Goal: Task Accomplishment & Management: Manage account settings

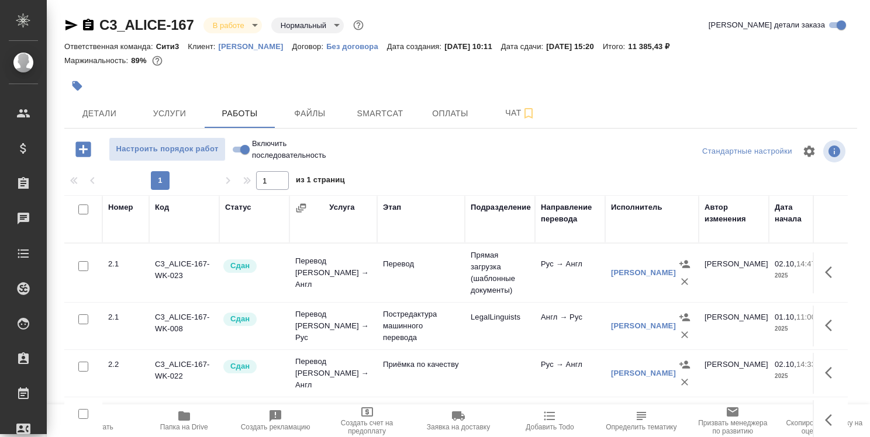
scroll to position [6, 395]
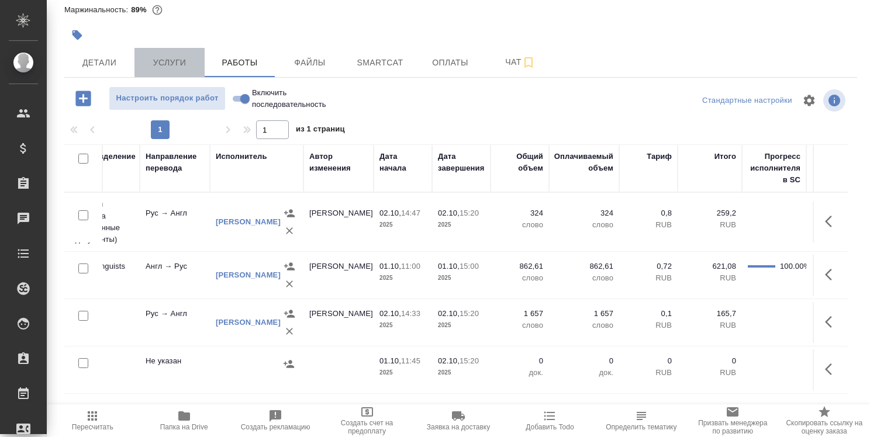
click at [189, 63] on span "Услуги" at bounding box center [169, 63] width 56 height 15
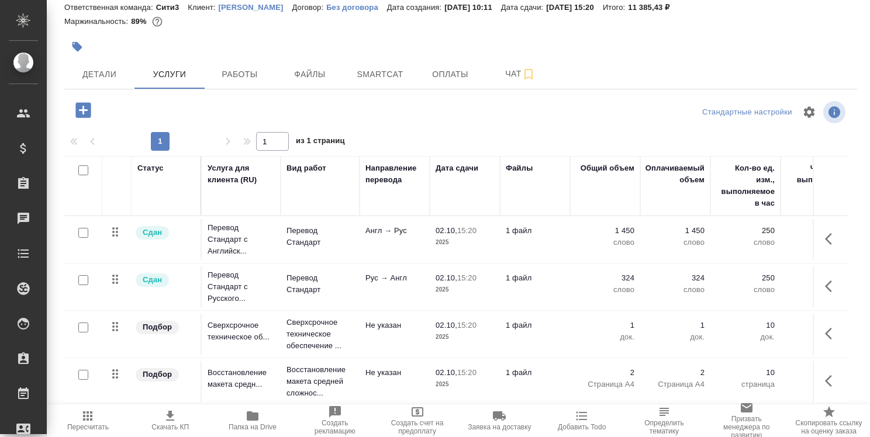
scroll to position [53, 0]
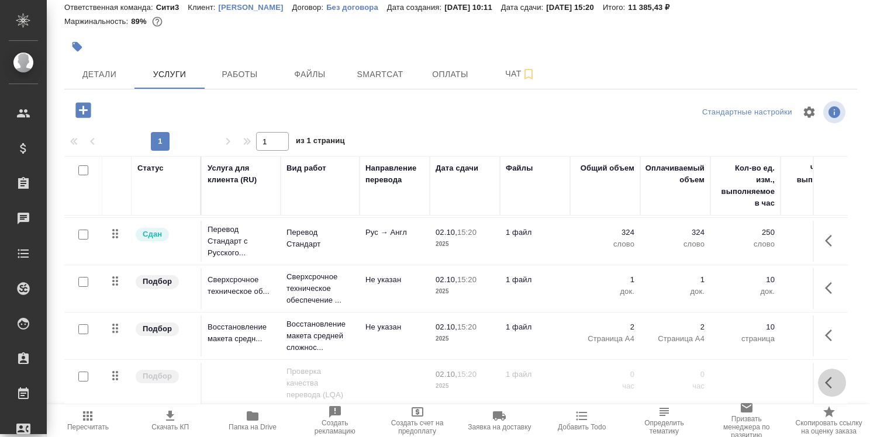
click at [825, 377] on icon "button" at bounding box center [828, 383] width 7 height 12
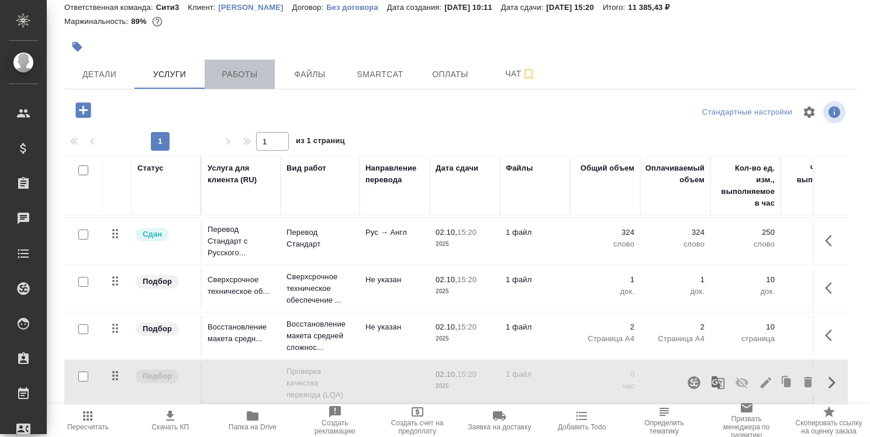
click at [241, 72] on span "Работы" at bounding box center [240, 74] width 56 height 15
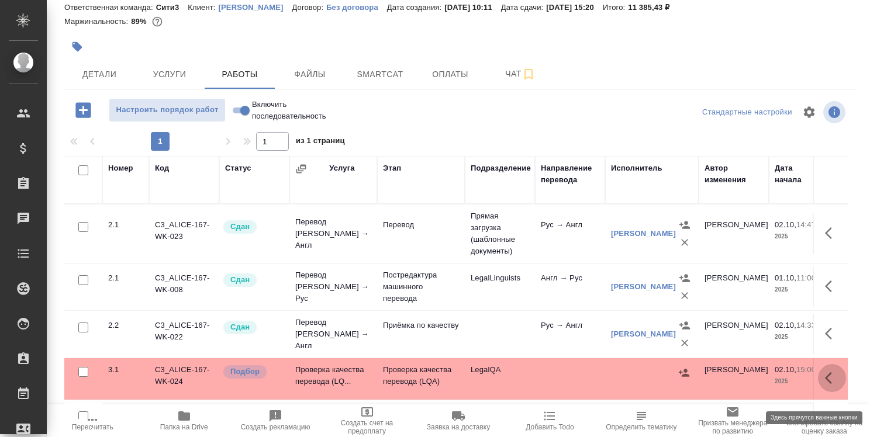
click at [825, 385] on icon "button" at bounding box center [832, 378] width 14 height 14
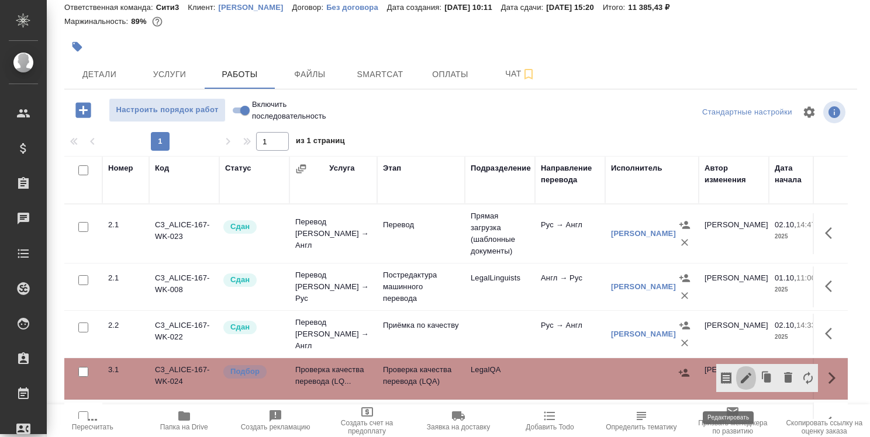
click at [739, 385] on icon "button" at bounding box center [746, 378] width 14 height 14
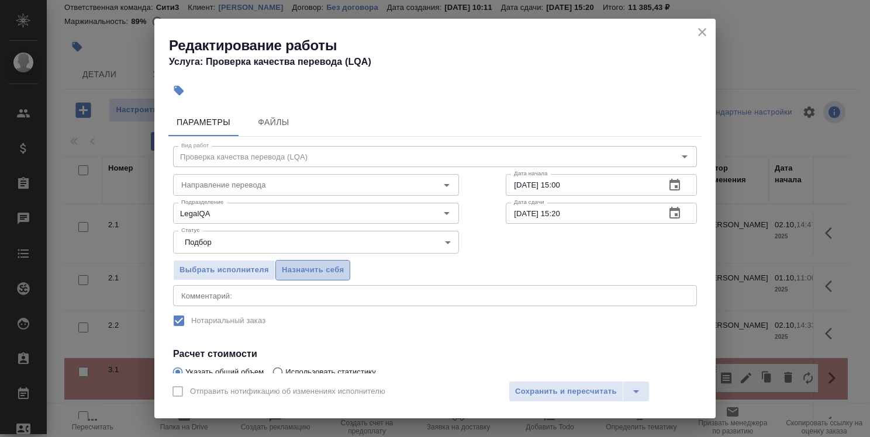
click at [345, 271] on button "Назначить себя" at bounding box center [312, 270] width 75 height 20
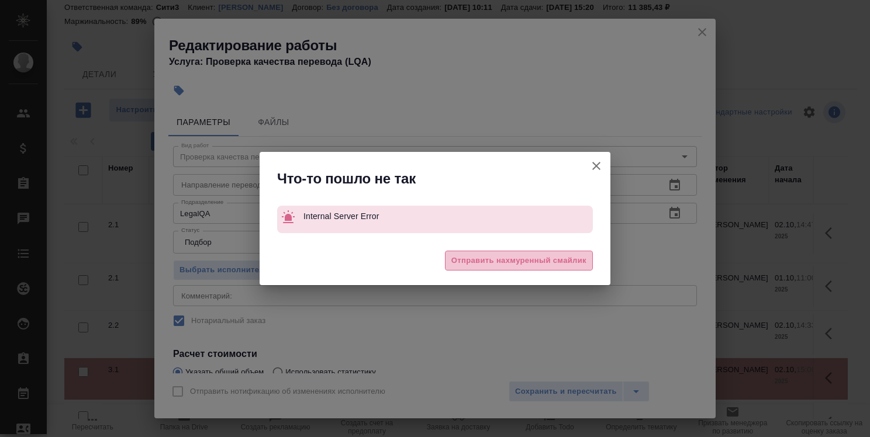
click at [490, 259] on span "Отправить нахмуренный смайлик" at bounding box center [518, 260] width 135 height 13
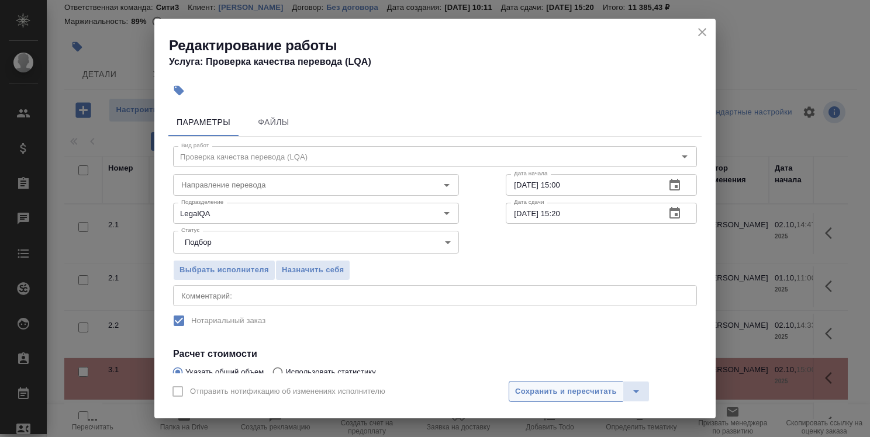
click at [538, 389] on span "Сохранить и пересчитать" at bounding box center [566, 391] width 102 height 13
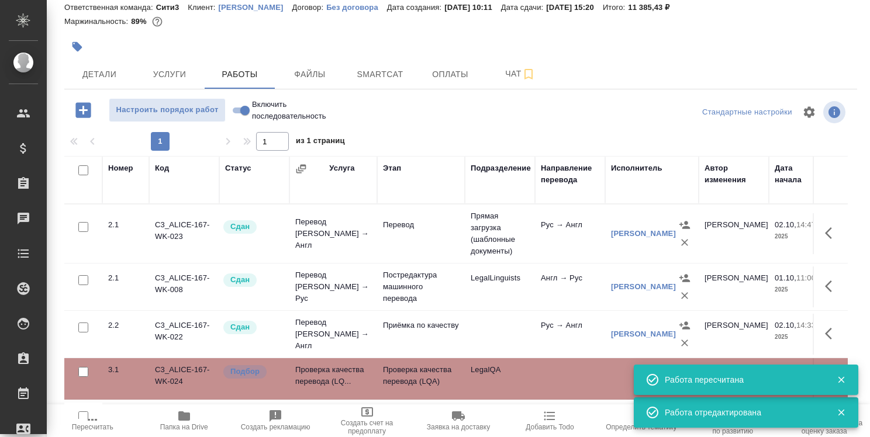
click at [844, 386] on div at bounding box center [836, 380] width 34 height 16
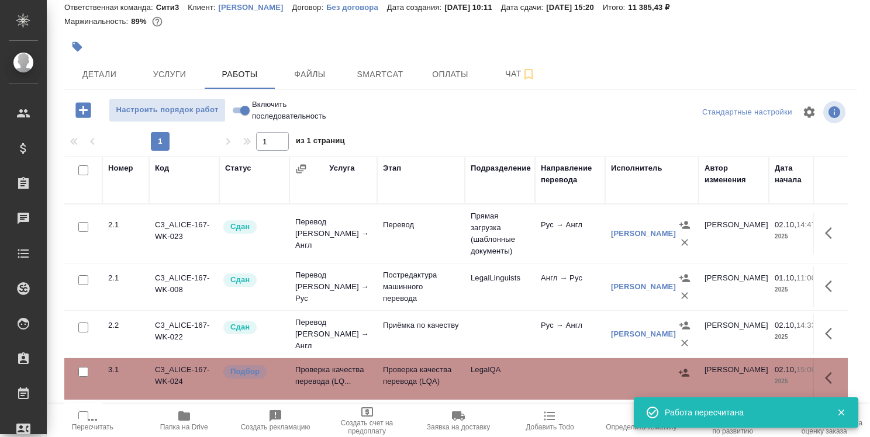
click at [839, 421] on div "Работа пересчитана" at bounding box center [746, 412] width 224 height 30
click at [839, 414] on icon "button" at bounding box center [840, 413] width 6 height 6
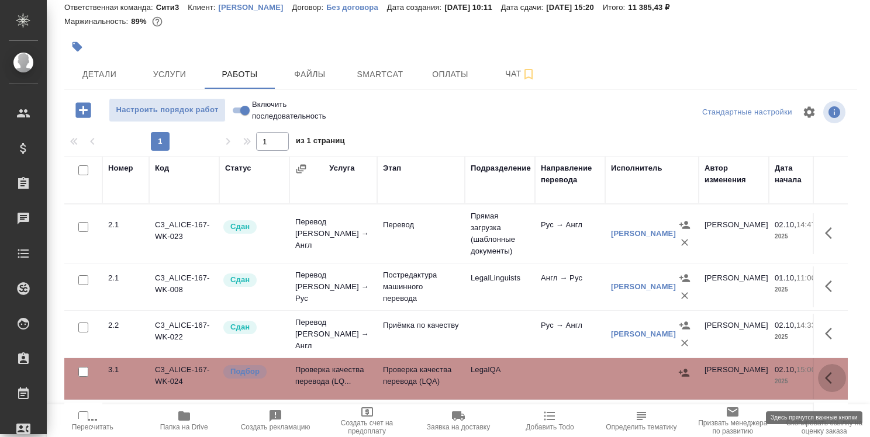
click at [825, 384] on icon "button" at bounding box center [832, 378] width 14 height 14
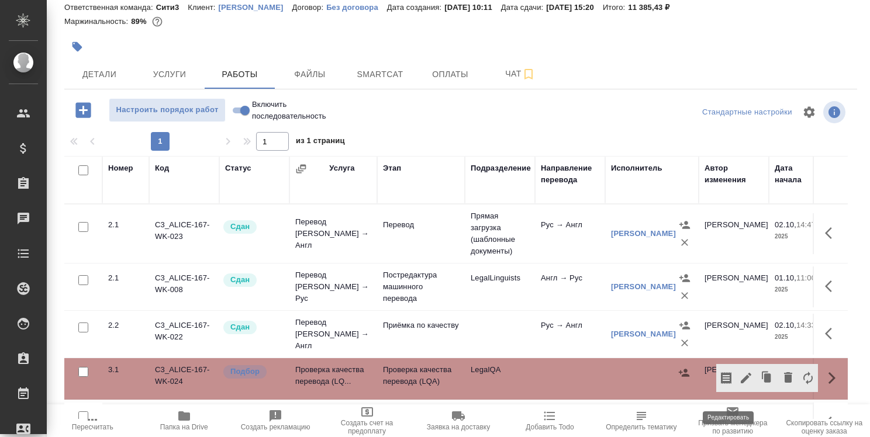
click at [739, 385] on icon "button" at bounding box center [746, 378] width 14 height 14
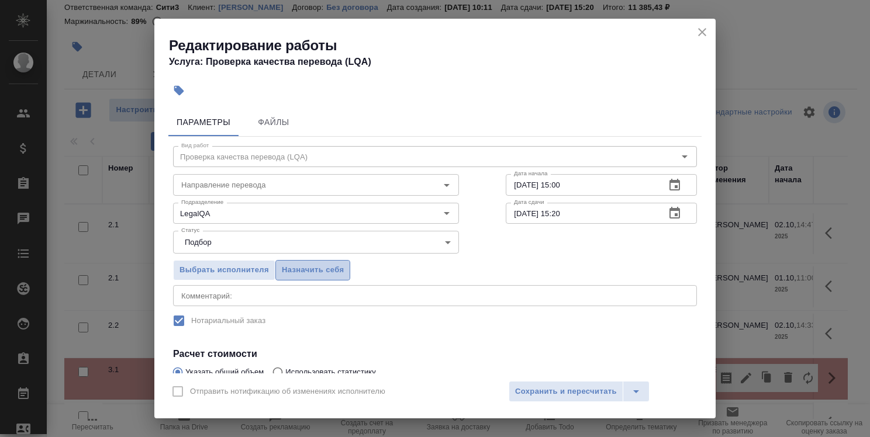
click at [330, 267] on span "Назначить себя" at bounding box center [313, 270] width 62 height 13
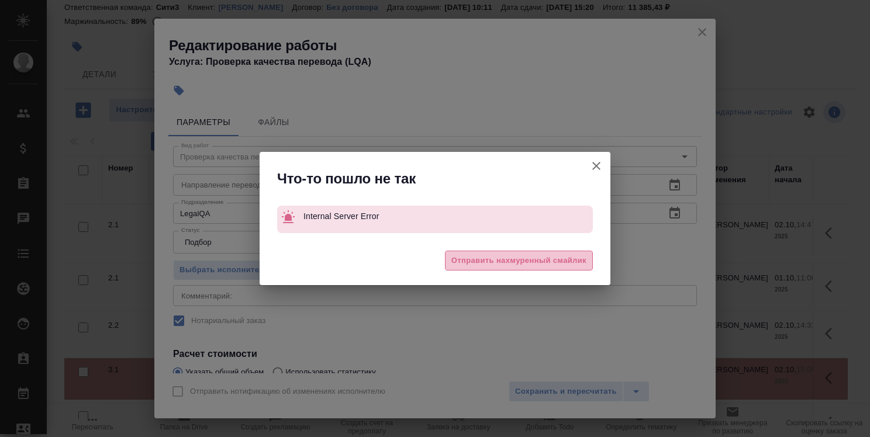
click at [479, 264] on span "Отправить нахмуренный смайлик" at bounding box center [518, 260] width 135 height 13
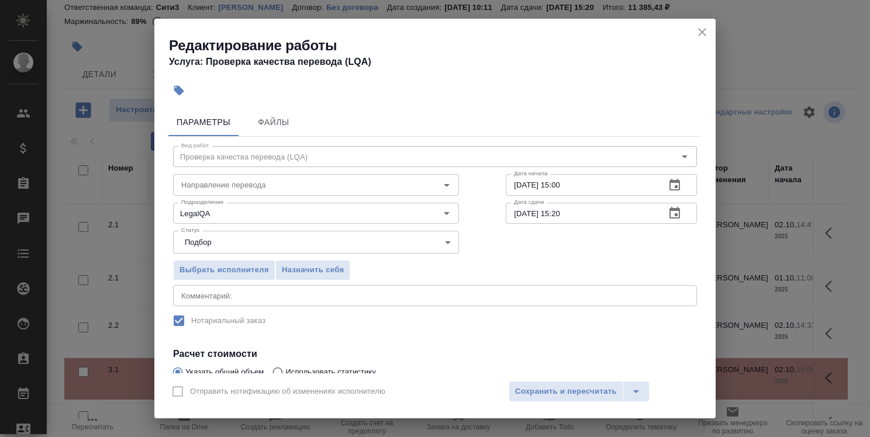
click at [533, 404] on div "Отправить нотификацию об изменениях исполнителю Сохранить и пересчитать" at bounding box center [434, 395] width 561 height 45
click at [409, 194] on div "Направление перевода" at bounding box center [316, 184] width 286 height 21
click at [439, 188] on icon "Open" at bounding box center [446, 185] width 14 height 14
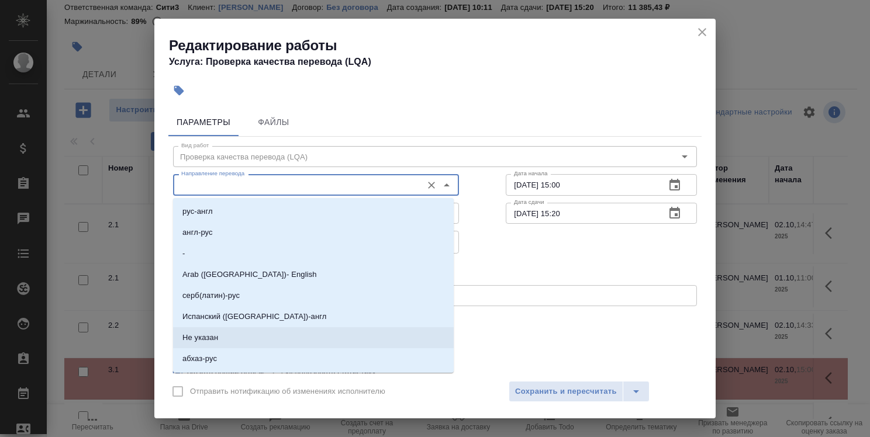
click at [416, 346] on li "Не указан" at bounding box center [313, 337] width 281 height 21
type input "Не указан"
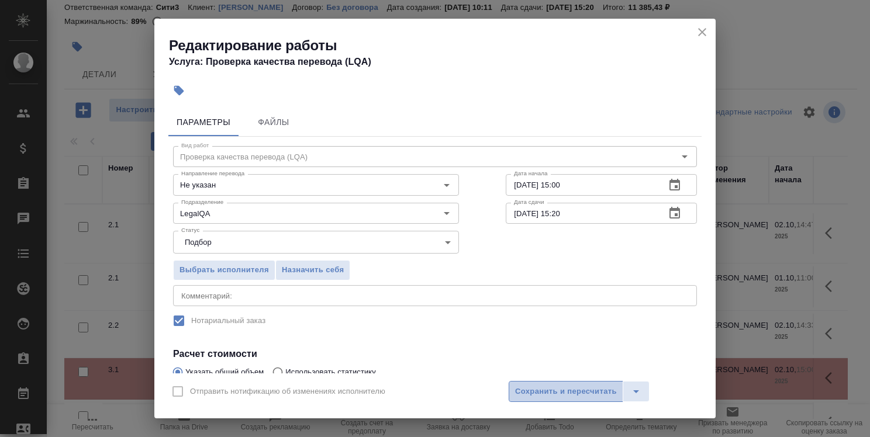
click at [542, 388] on span "Сохранить и пересчитать" at bounding box center [566, 391] width 102 height 13
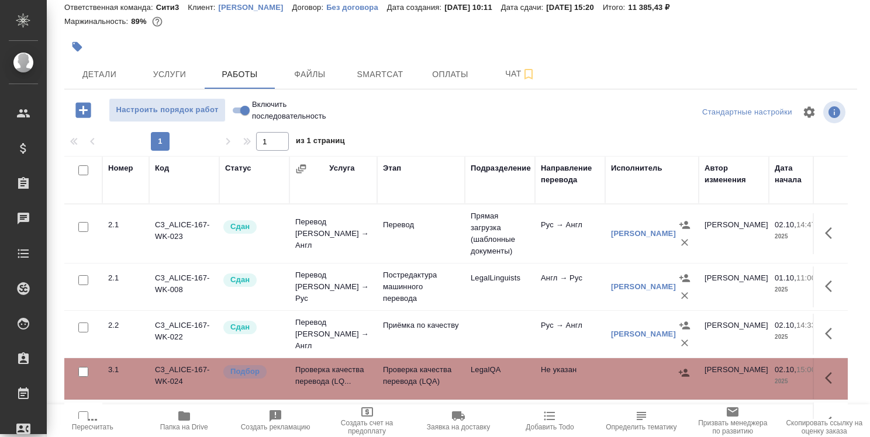
scroll to position [47, 0]
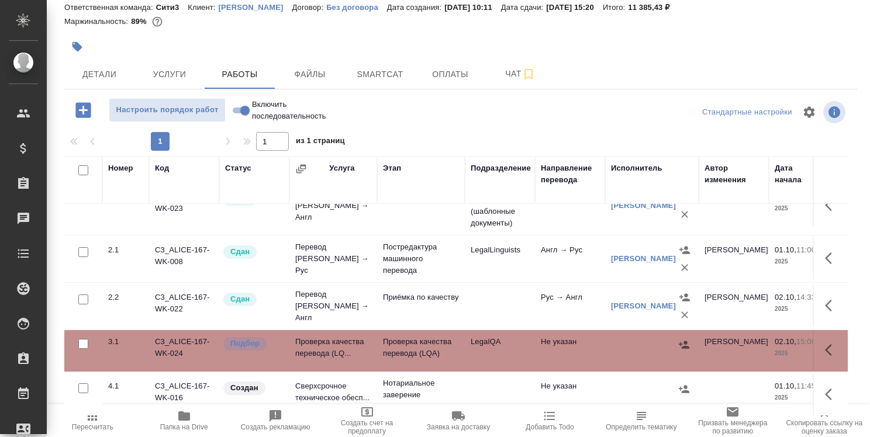
click at [849, 372] on div "C3_ALICE-167 В работе inProgress Нормальный normal Кратко детали заказа Ответст…" at bounding box center [460, 205] width 805 height 488
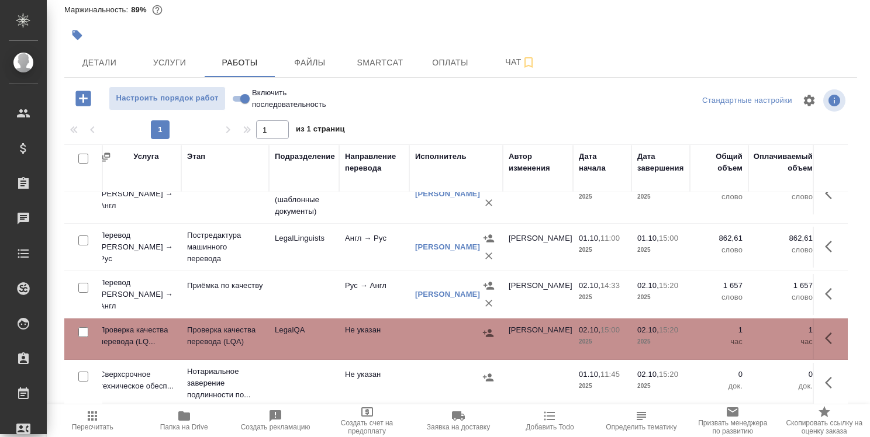
scroll to position [47, 196]
click at [182, 413] on icon "button" at bounding box center [184, 415] width 12 height 9
click at [825, 333] on icon "button" at bounding box center [828, 339] width 7 height 12
click at [739, 331] on icon "button" at bounding box center [746, 338] width 14 height 14
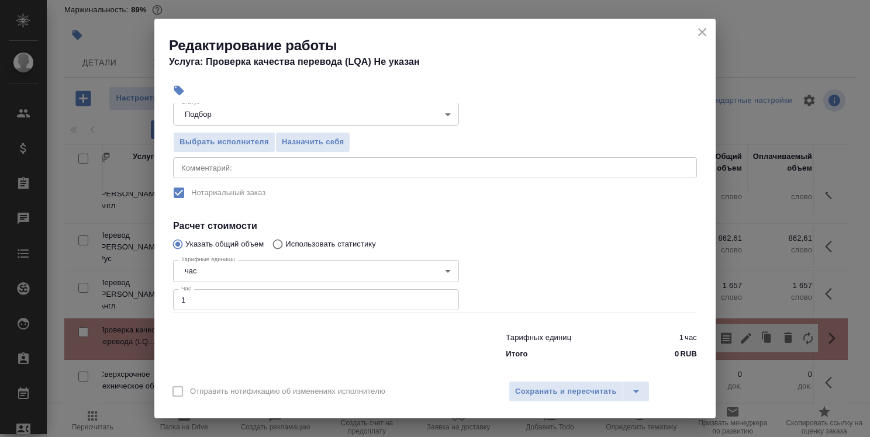
scroll to position [137, 0]
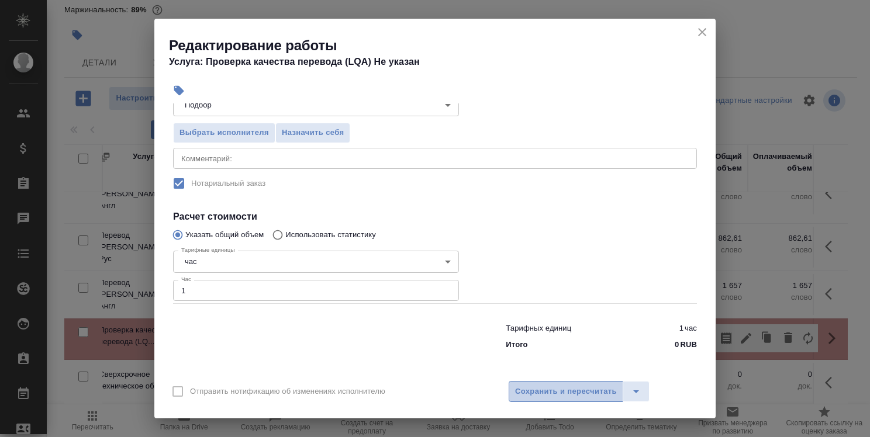
click at [578, 397] on span "Сохранить и пересчитать" at bounding box center [566, 391] width 102 height 13
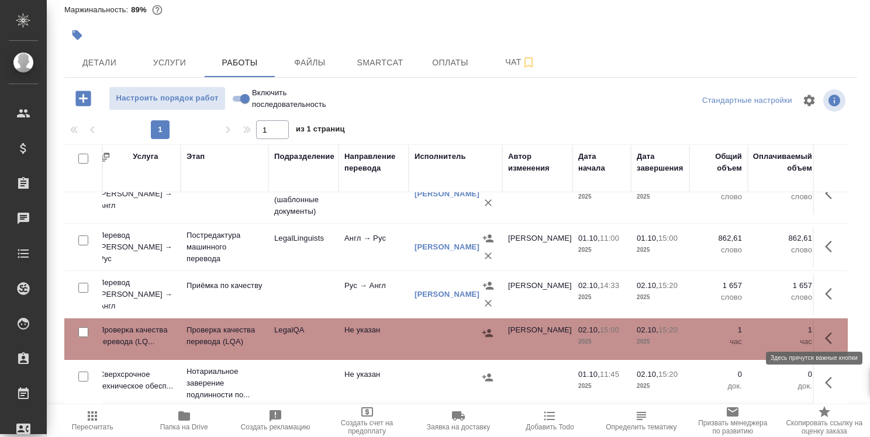
click at [825, 331] on icon "button" at bounding box center [832, 338] width 14 height 14
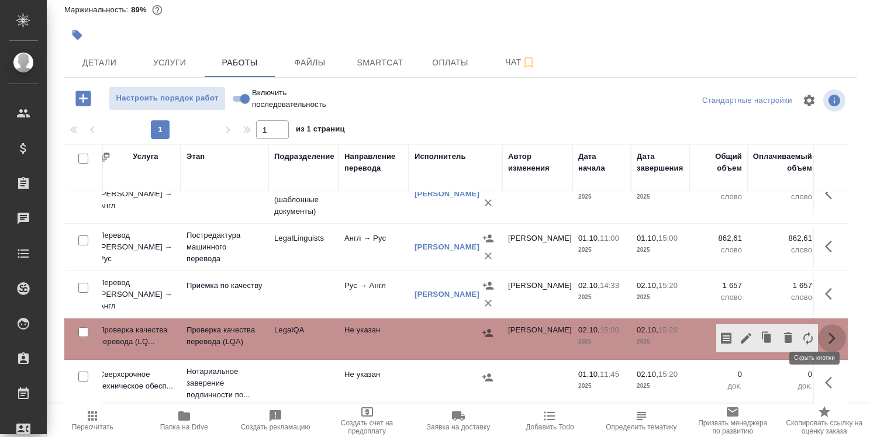
click at [825, 331] on icon "button" at bounding box center [832, 338] width 14 height 14
click at [739, 331] on icon "button" at bounding box center [746, 338] width 14 height 14
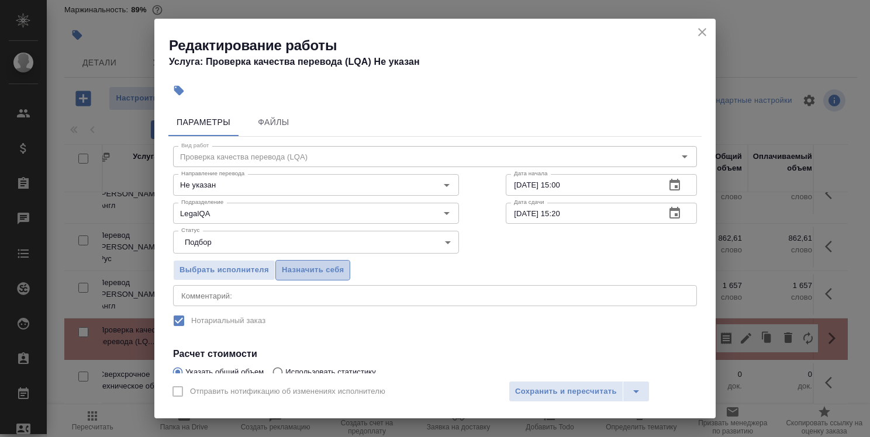
click at [337, 264] on span "Назначить себя" at bounding box center [313, 270] width 62 height 13
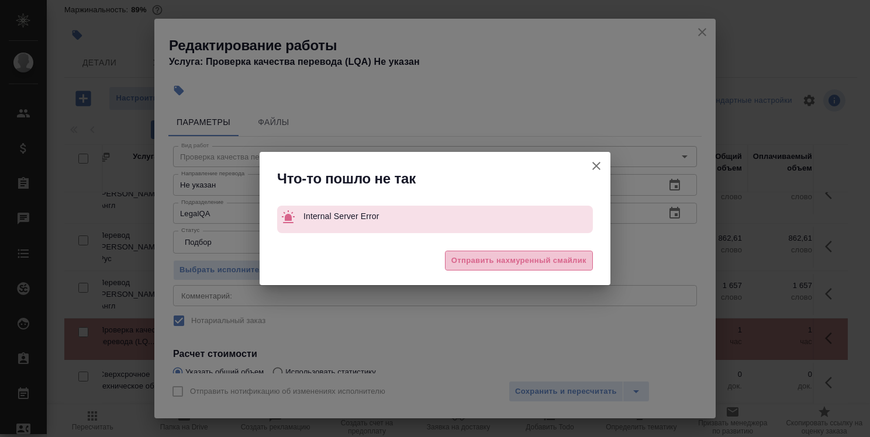
click at [471, 263] on span "Отправить нахмуренный смайлик" at bounding box center [518, 260] width 135 height 13
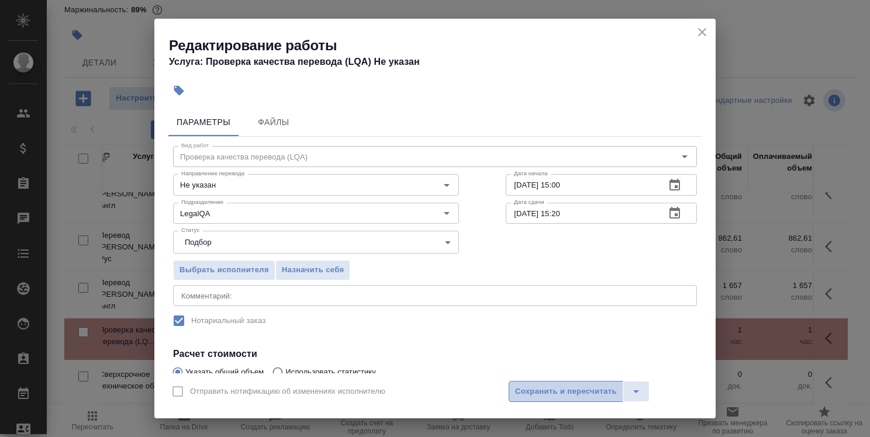
click at [521, 392] on span "Сохранить и пересчитать" at bounding box center [566, 391] width 102 height 13
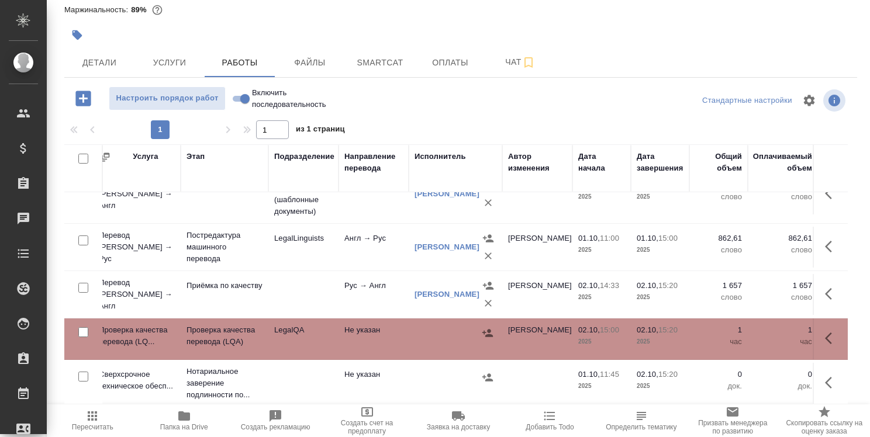
click at [812, 319] on td at bounding box center [829, 339] width 35 height 41
click at [818, 338] on button "button" at bounding box center [832, 338] width 28 height 28
click at [736, 338] on button "button" at bounding box center [746, 338] width 20 height 28
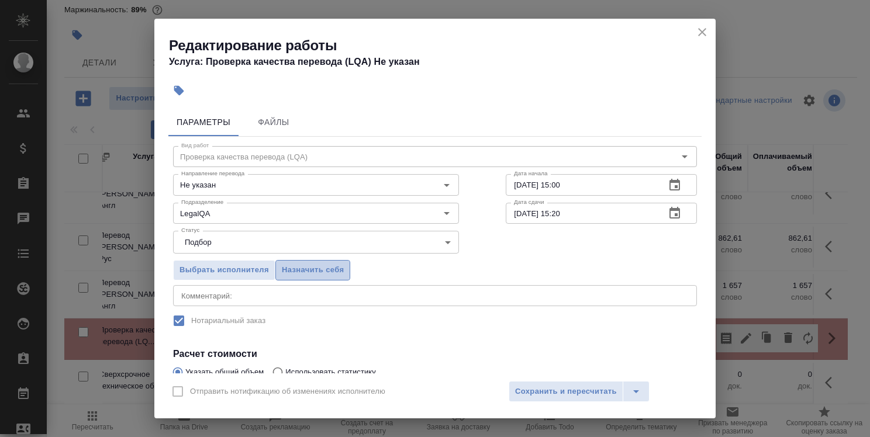
click at [325, 273] on span "Назначить себя" at bounding box center [313, 270] width 62 height 13
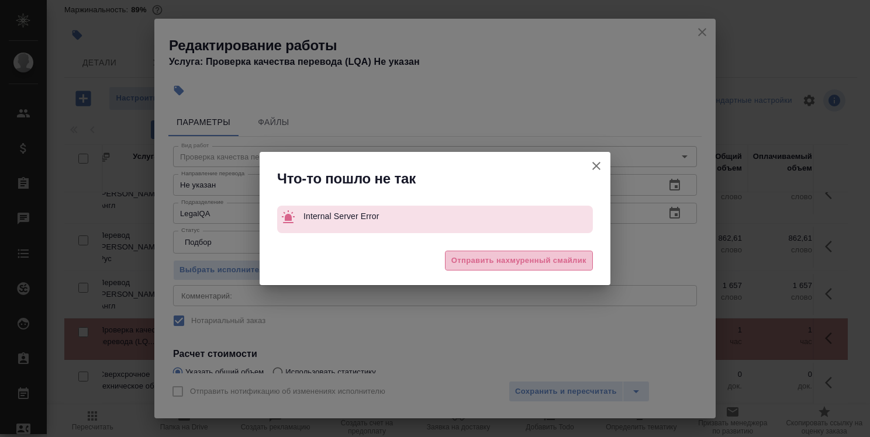
click at [484, 260] on span "Отправить нахмуренный смайлик" at bounding box center [518, 260] width 135 height 13
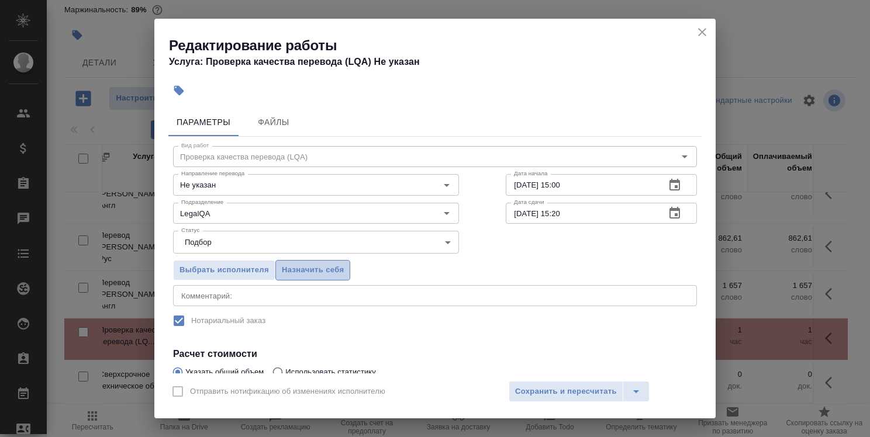
click at [319, 264] on span "Назначить себя" at bounding box center [313, 270] width 62 height 13
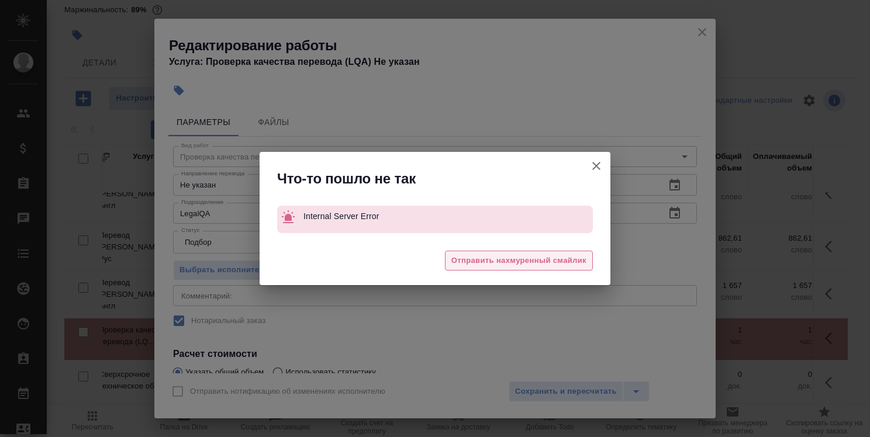
drag, startPoint x: 487, startPoint y: 271, endPoint x: 491, endPoint y: 255, distance: 16.7
click at [491, 255] on div "😩 Отправить нахмуренный смайлик" at bounding box center [434, 262] width 351 height 47
click at [491, 255] on span "Отправить нахмуренный смайлик" at bounding box center [518, 260] width 135 height 13
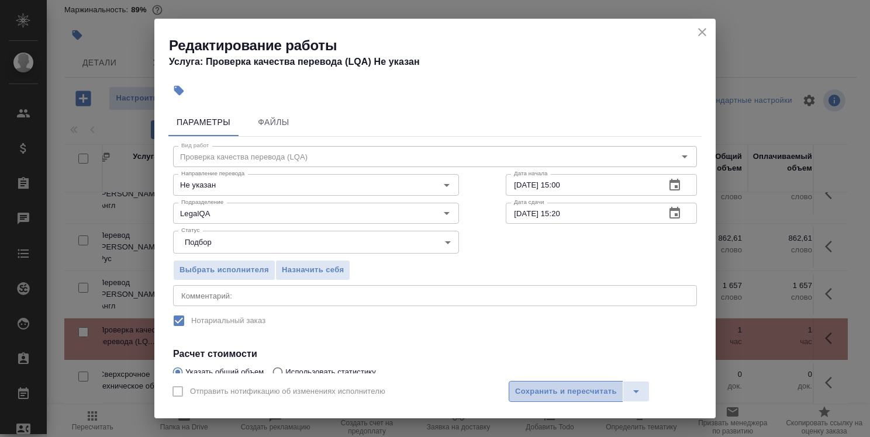
click at [535, 398] on button "Сохранить и пересчитать" at bounding box center [565, 391] width 115 height 21
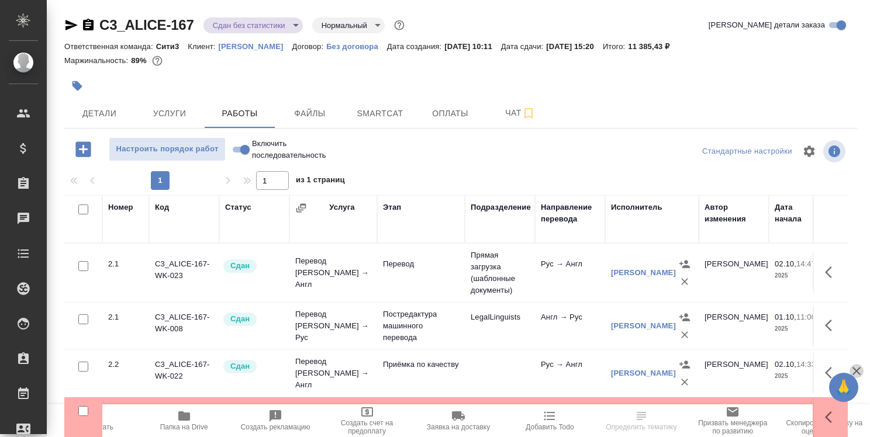
click at [859, 364] on icon "button" at bounding box center [856, 371] width 14 height 14
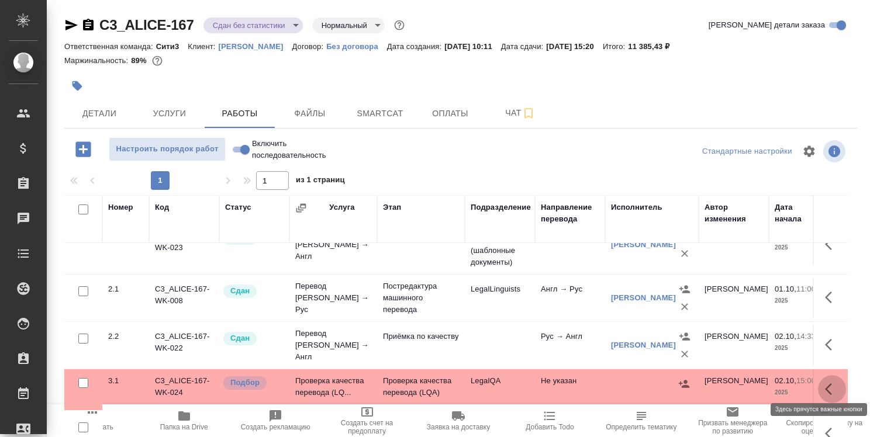
click at [825, 387] on icon "button" at bounding box center [832, 389] width 14 height 14
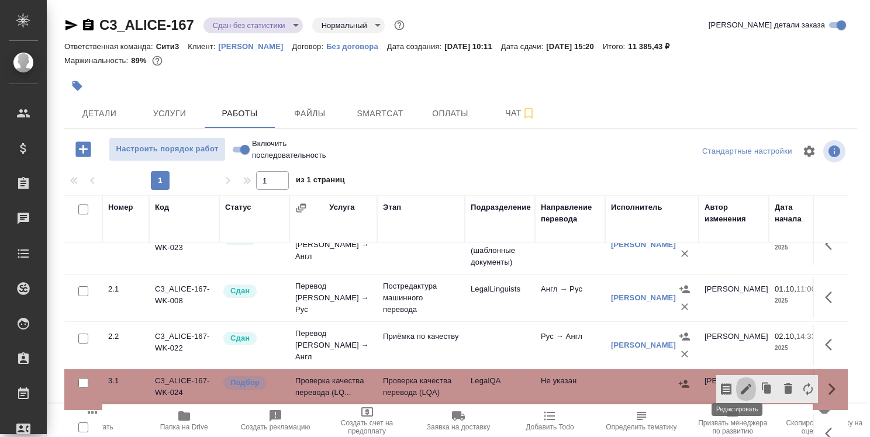
click at [739, 382] on icon "button" at bounding box center [746, 389] width 14 height 14
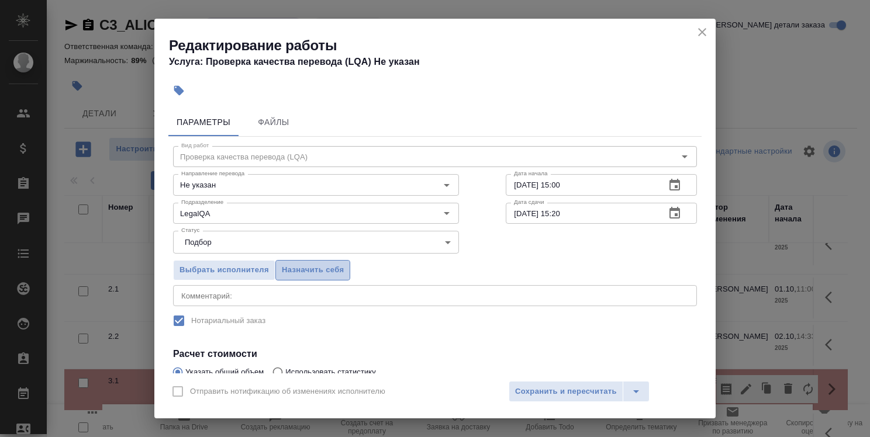
click at [309, 268] on span "Назначить себя" at bounding box center [313, 270] width 62 height 13
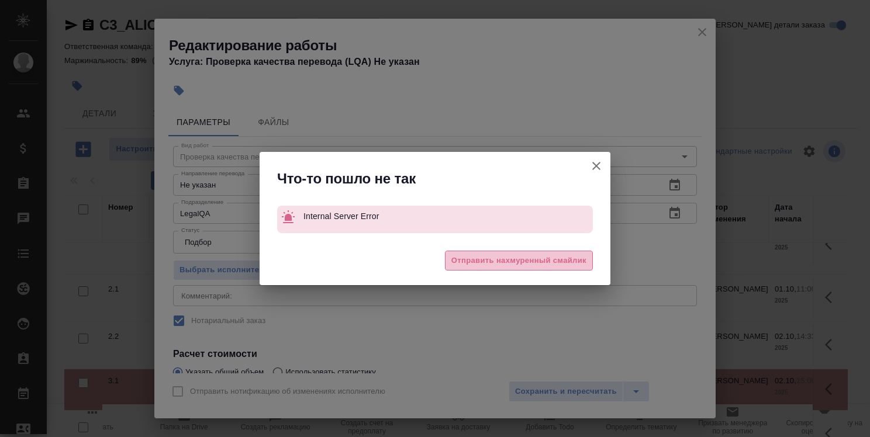
click at [481, 254] on span "Отправить нахмуренный смайлик" at bounding box center [518, 260] width 135 height 13
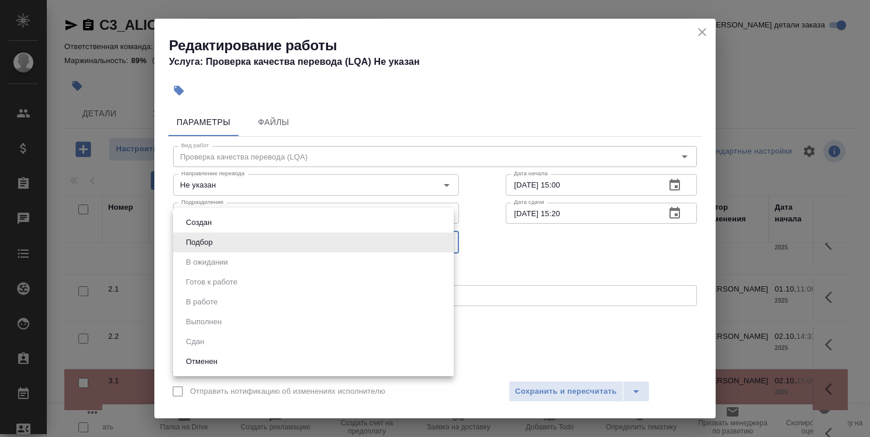
click at [447, 238] on body ".cls-1 fill:#fff; AWATERA Strelnikova Olga Клиенты Спецификации Заказы 0 Чаты T…" at bounding box center [435, 218] width 870 height 437
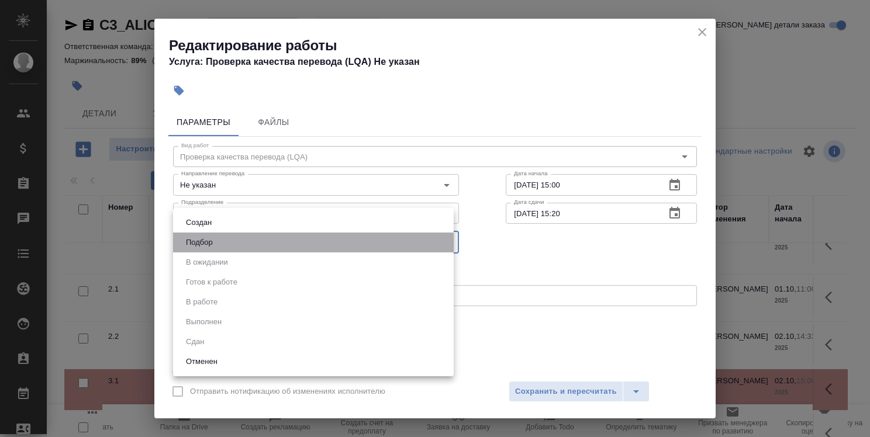
click at [447, 238] on li "Подбор" at bounding box center [313, 243] width 281 height 20
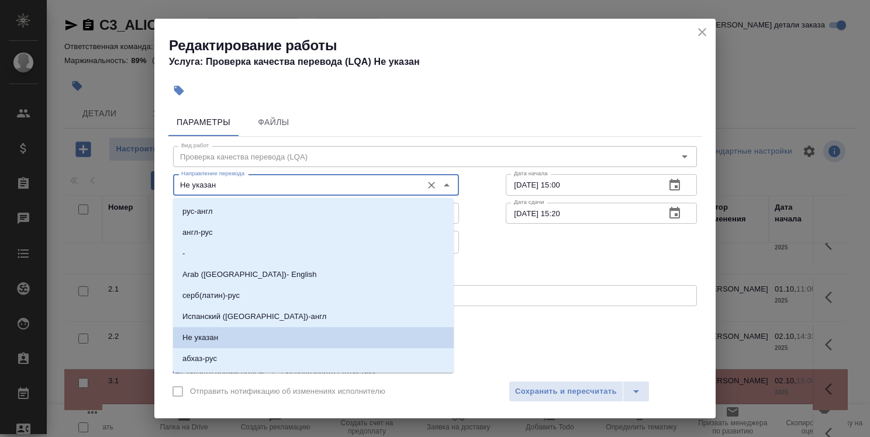
click at [274, 191] on input "Не указан" at bounding box center [296, 185] width 240 height 14
click at [273, 229] on li "англ-рус" at bounding box center [313, 232] width 281 height 21
type input "англ-рус"
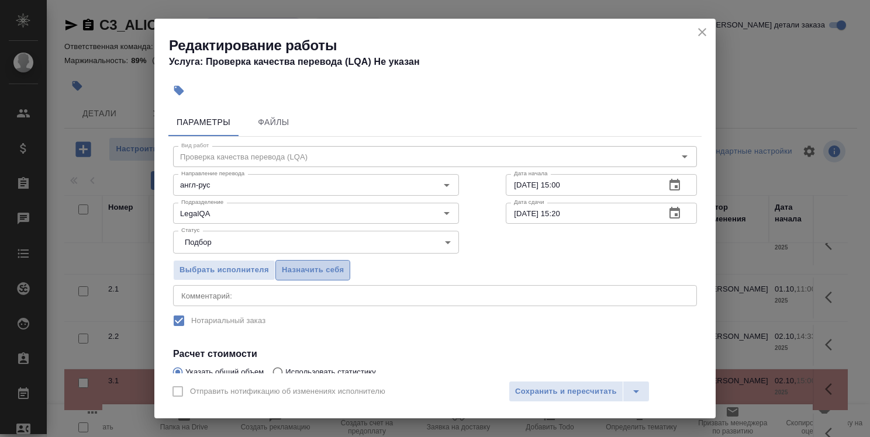
click at [319, 260] on button "Назначить себя" at bounding box center [312, 270] width 75 height 20
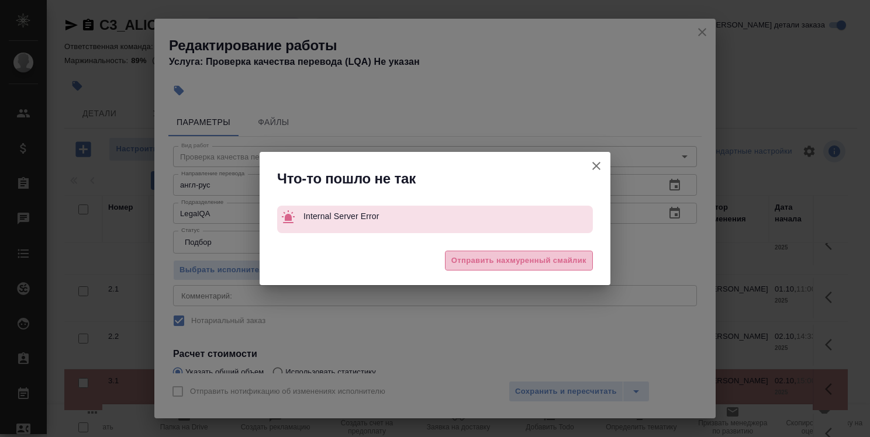
click at [467, 262] on span "Отправить нахмуренный смайлик" at bounding box center [518, 260] width 135 height 13
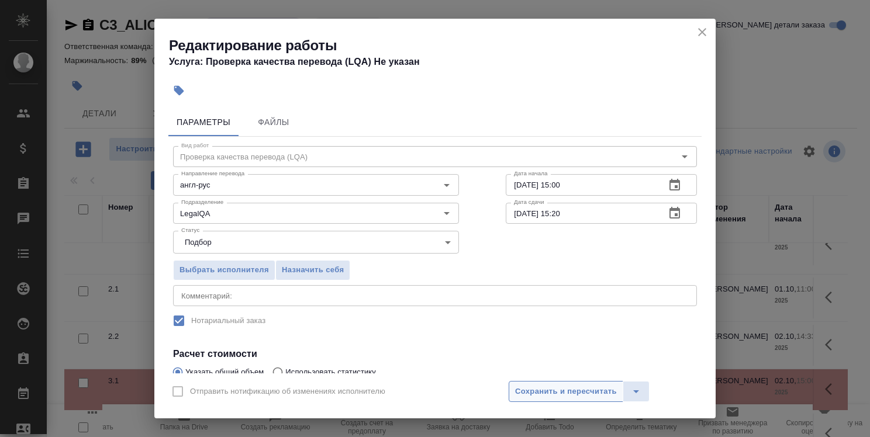
click at [528, 393] on span "Сохранить и пересчитать" at bounding box center [566, 391] width 102 height 13
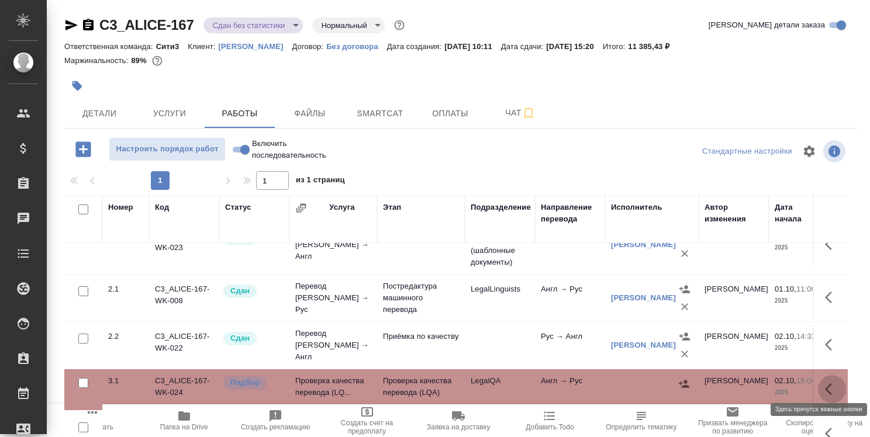
click at [825, 383] on icon "button" at bounding box center [828, 389] width 7 height 12
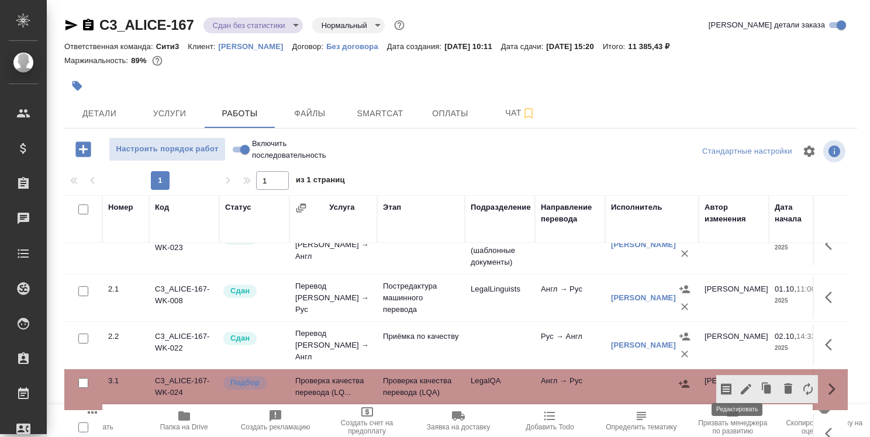
click at [736, 375] on button "button" at bounding box center [746, 389] width 20 height 28
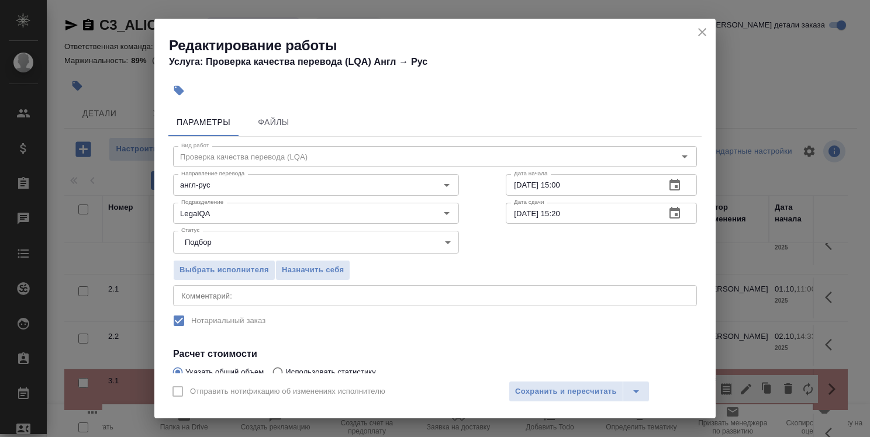
click at [732, 369] on div "Редактирование работы Услуга: Проверка качества перевода (LQA) Англ → Рус Парам…" at bounding box center [435, 218] width 870 height 437
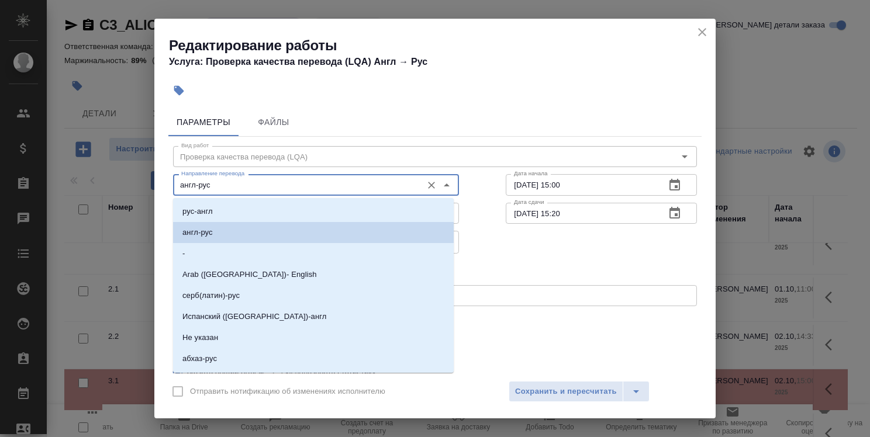
click at [369, 184] on input "англ-рус" at bounding box center [296, 185] width 240 height 14
click at [353, 208] on li "рус-англ" at bounding box center [313, 211] width 281 height 21
type input "рус-англ"
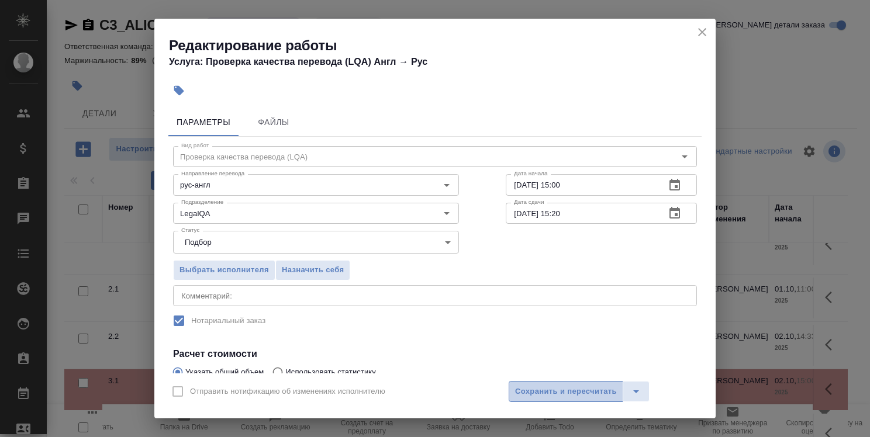
click at [557, 394] on span "Сохранить и пересчитать" at bounding box center [566, 391] width 102 height 13
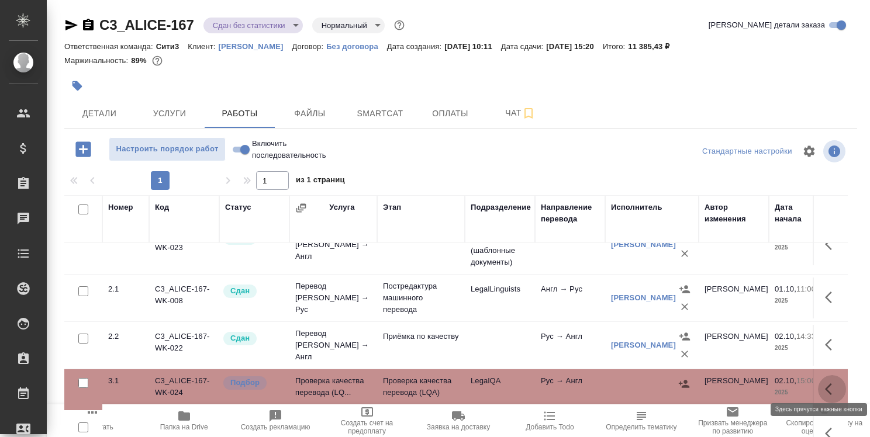
click at [825, 382] on icon "button" at bounding box center [832, 389] width 14 height 14
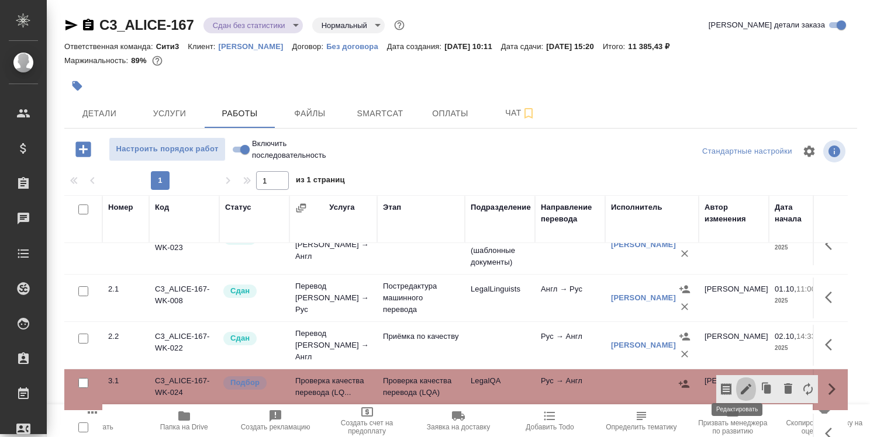
click at [740, 384] on icon "button" at bounding box center [745, 389] width 11 height 11
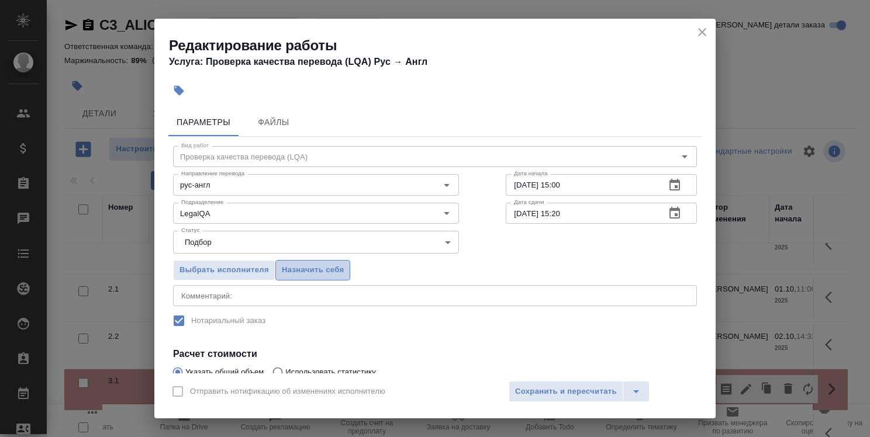
click at [342, 268] on span "Назначить себя" at bounding box center [313, 270] width 62 height 13
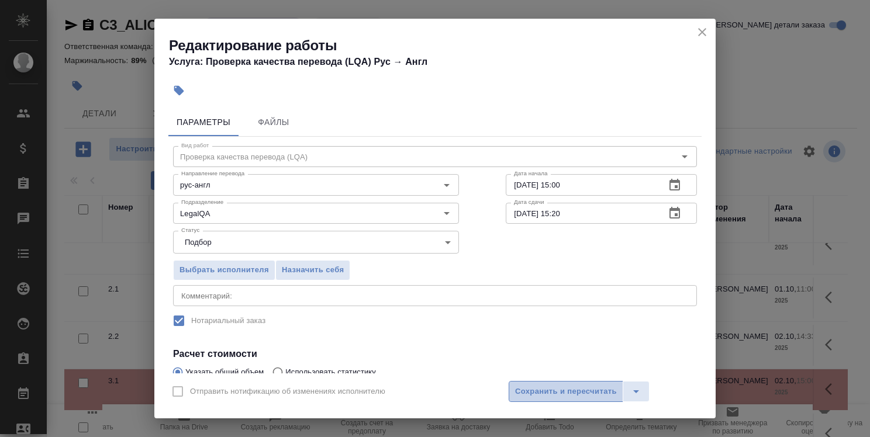
click at [542, 397] on span "Сохранить и пересчитать" at bounding box center [566, 391] width 102 height 13
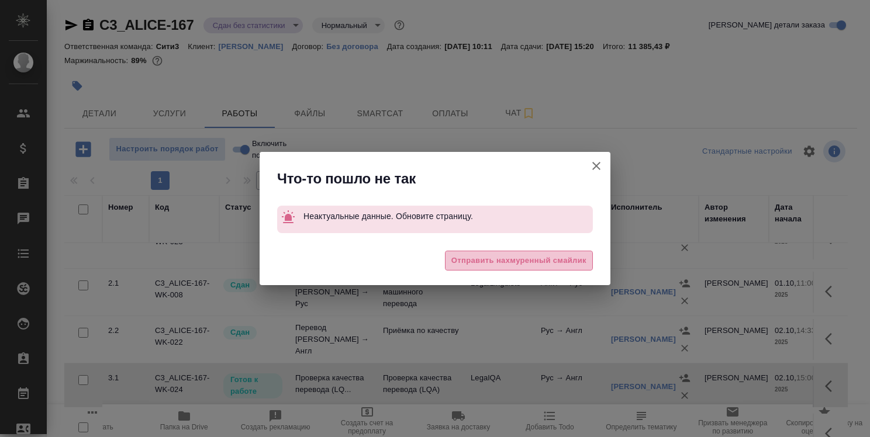
click at [524, 262] on span "Отправить нахмуренный смайлик" at bounding box center [518, 260] width 135 height 13
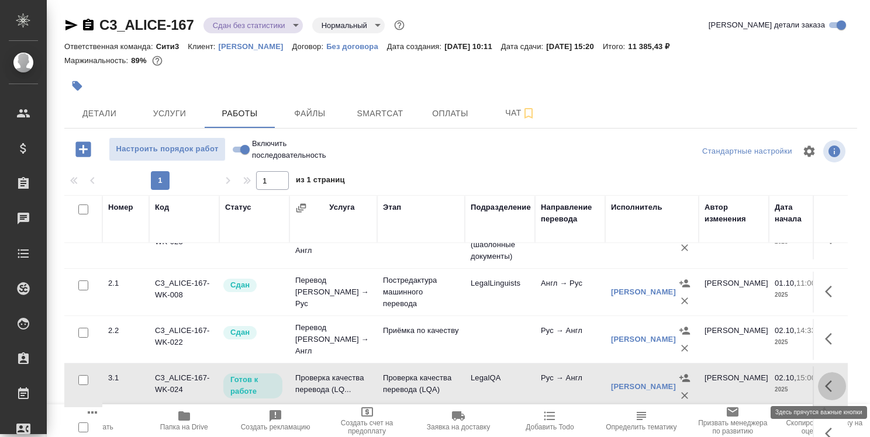
click at [833, 386] on button "button" at bounding box center [832, 386] width 28 height 28
click at [825, 396] on button "button" at bounding box center [832, 386] width 28 height 28
click at [818, 388] on button "button" at bounding box center [832, 386] width 28 height 28
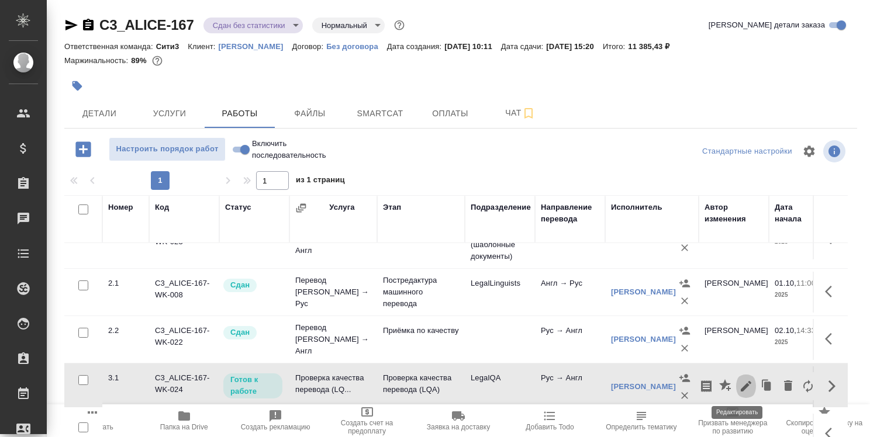
click at [740, 382] on icon "button" at bounding box center [745, 386] width 11 height 11
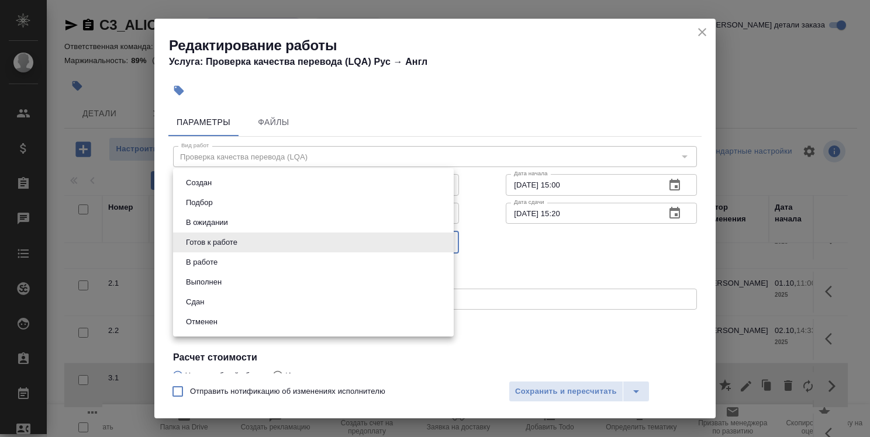
click at [381, 243] on body ".cls-1 fill:#fff; AWATERA Strelnikova Olga Клиенты Спецификации Заказы 0 Чаты T…" at bounding box center [435, 218] width 870 height 437
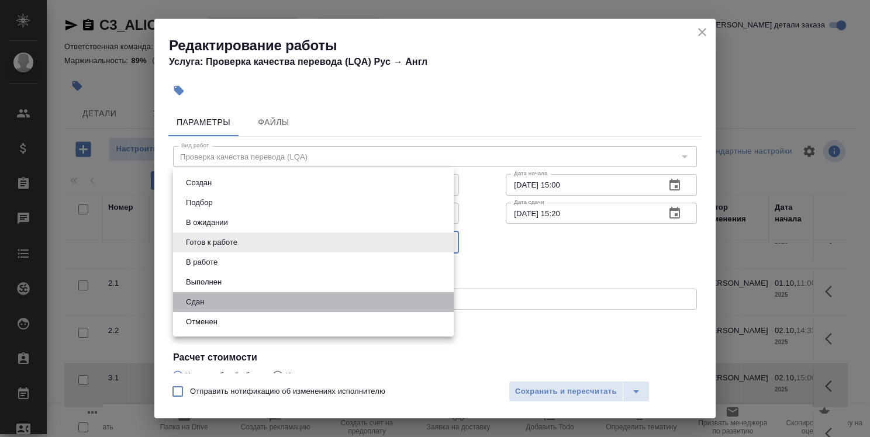
click at [376, 309] on li "Сдан" at bounding box center [313, 302] width 281 height 20
type input "closed"
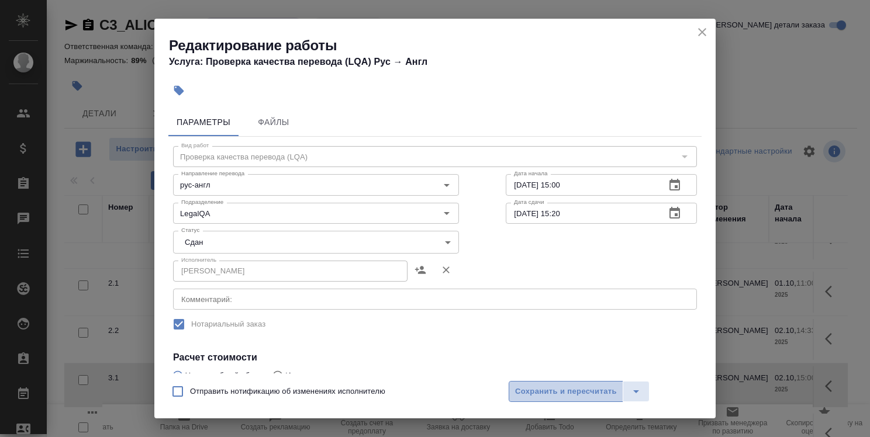
click at [519, 391] on span "Сохранить и пересчитать" at bounding box center [566, 391] width 102 height 13
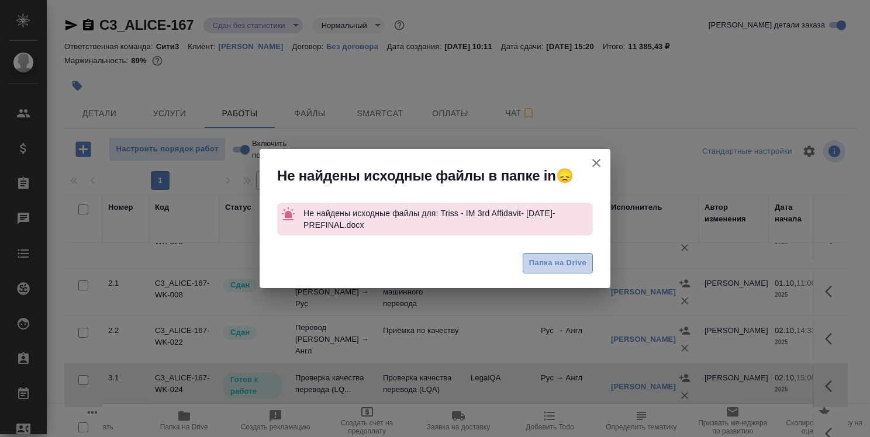
click at [566, 261] on span "Папка на Drive" at bounding box center [557, 263] width 57 height 13
click at [597, 167] on icon "button" at bounding box center [596, 163] width 14 height 14
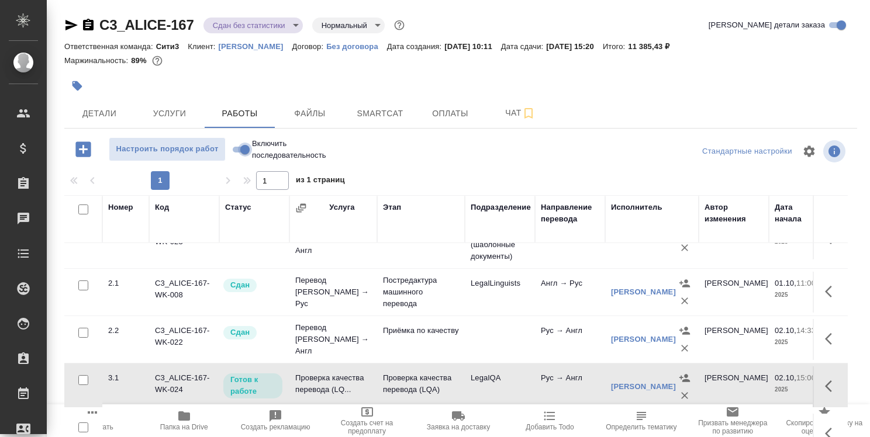
click at [234, 149] on input "Включить последовательность" at bounding box center [245, 150] width 42 height 14
checkbox input "true"
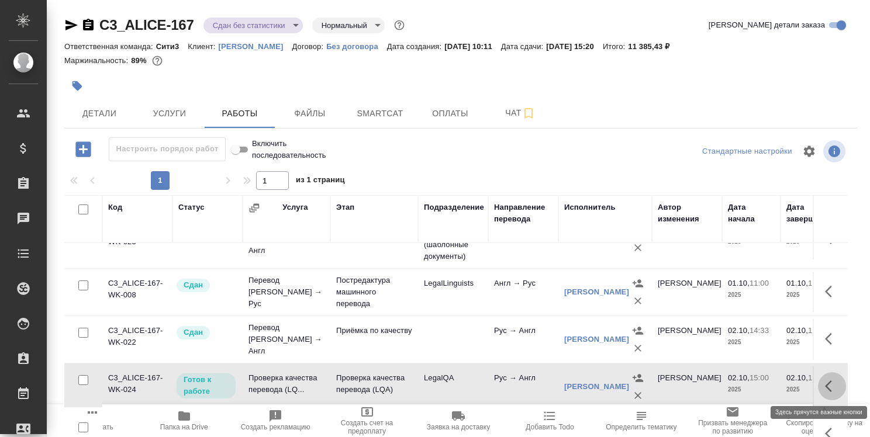
click at [831, 383] on button "button" at bounding box center [832, 386] width 28 height 28
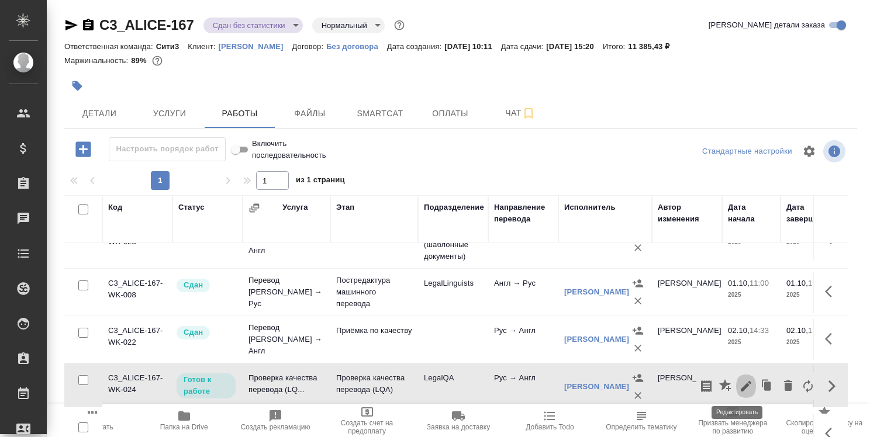
click at [740, 385] on icon "button" at bounding box center [745, 386] width 11 height 11
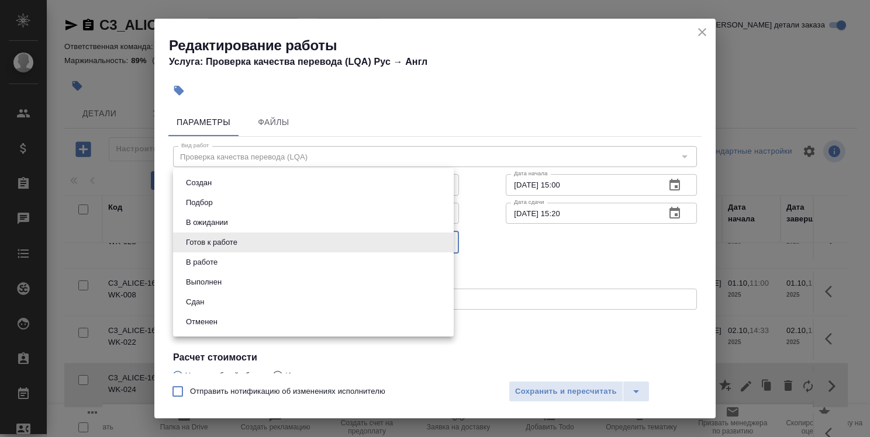
click at [421, 251] on body ".cls-1 fill:#fff; AWATERA Strelnikova Olga Клиенты Спецификации Заказы 0 Чаты T…" at bounding box center [435, 218] width 870 height 437
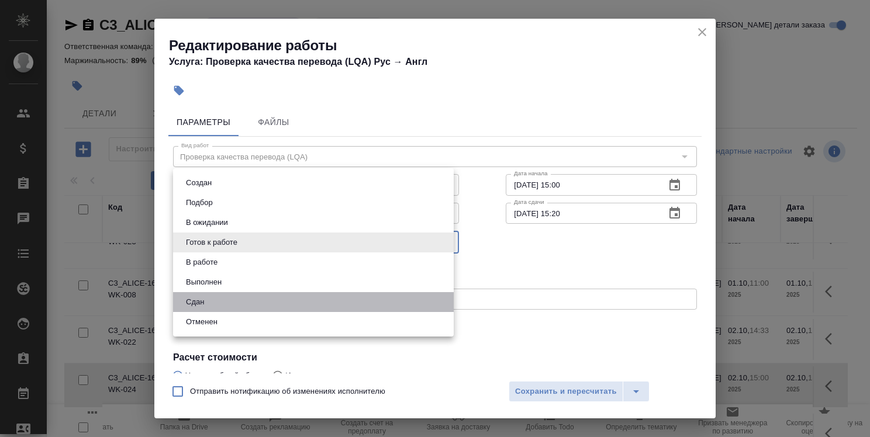
click at [403, 299] on li "Сдан" at bounding box center [313, 302] width 281 height 20
type input "closed"
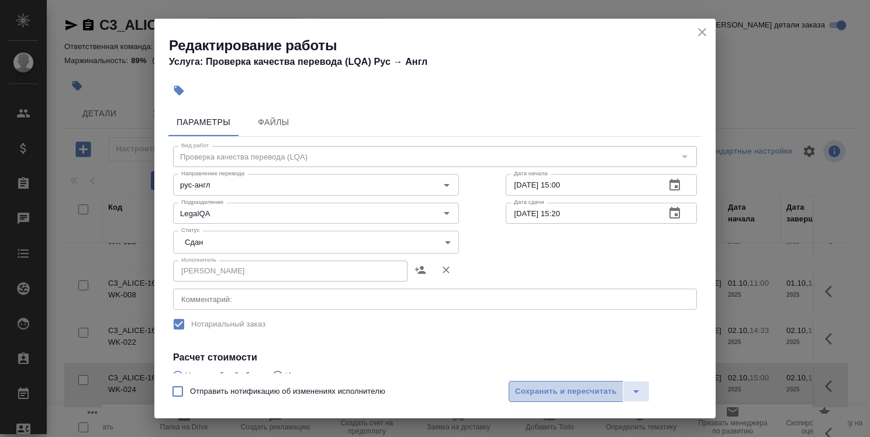
click at [525, 392] on span "Сохранить и пересчитать" at bounding box center [566, 391] width 102 height 13
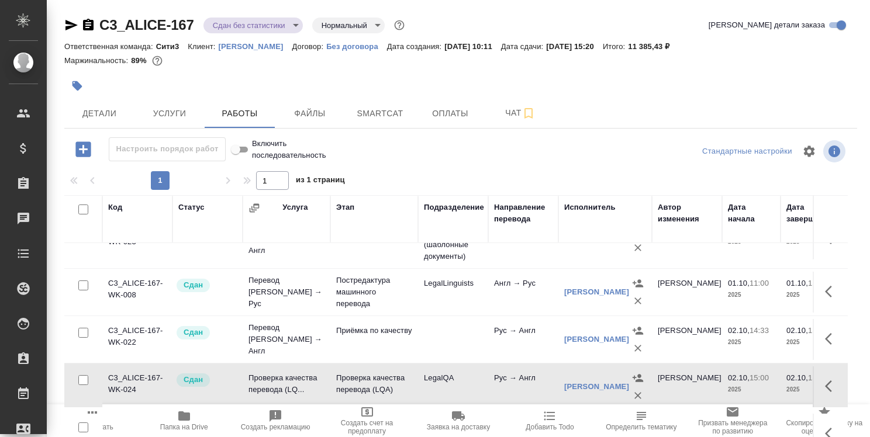
click at [247, 150] on input "Включить последовательность" at bounding box center [235, 150] width 42 height 14
checkbox input "false"
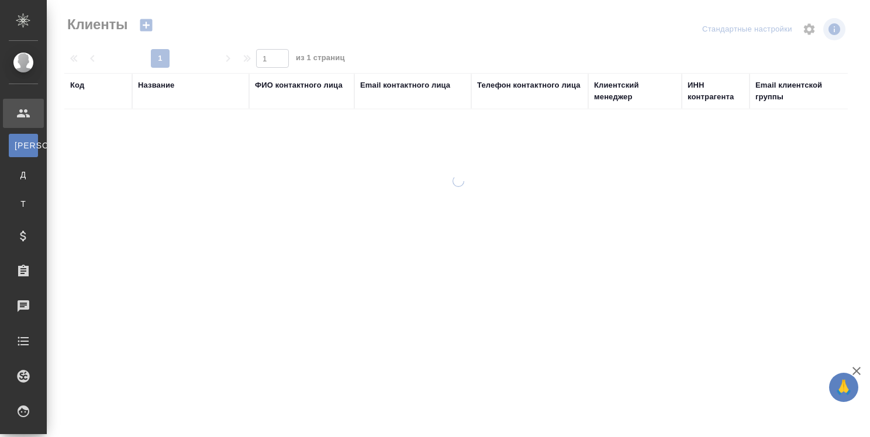
select select "RU"
